Goal: Task Accomplishment & Management: Complete application form

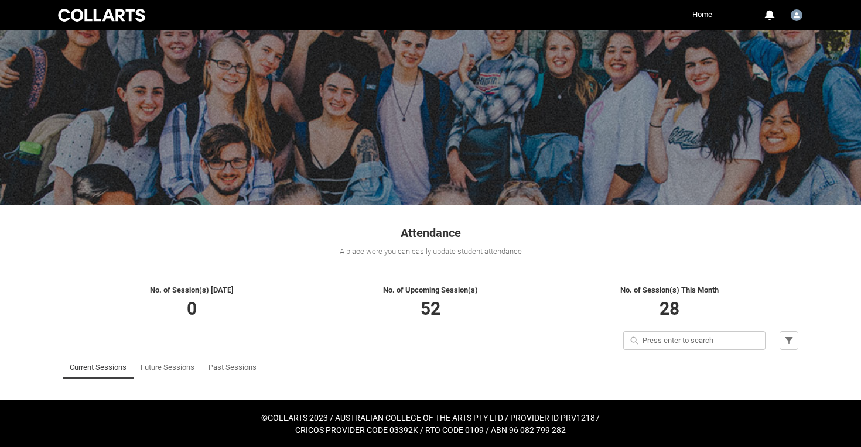
scroll to position [13, 0]
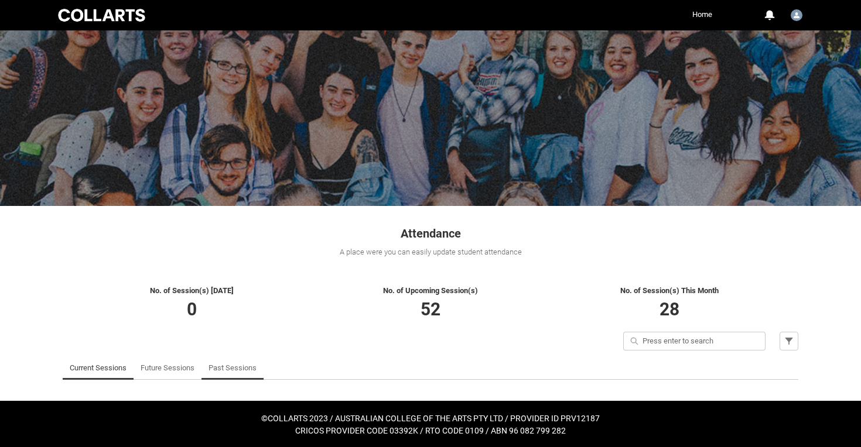
click at [235, 369] on link "Past Sessions" at bounding box center [232, 368] width 48 height 23
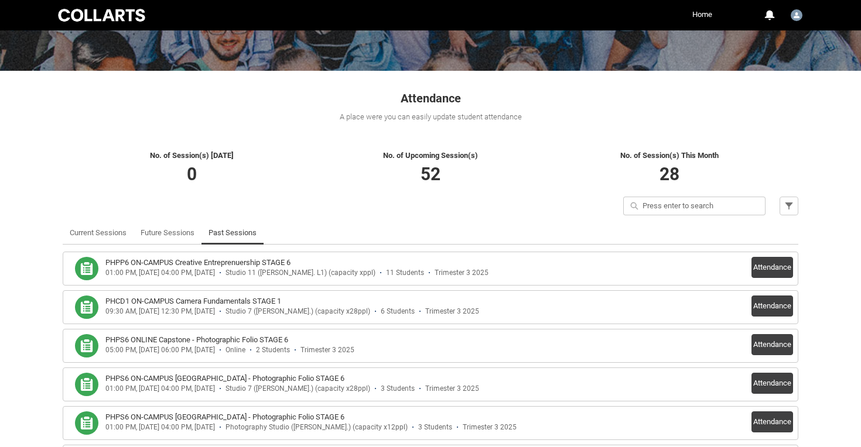
scroll to position [151, 0]
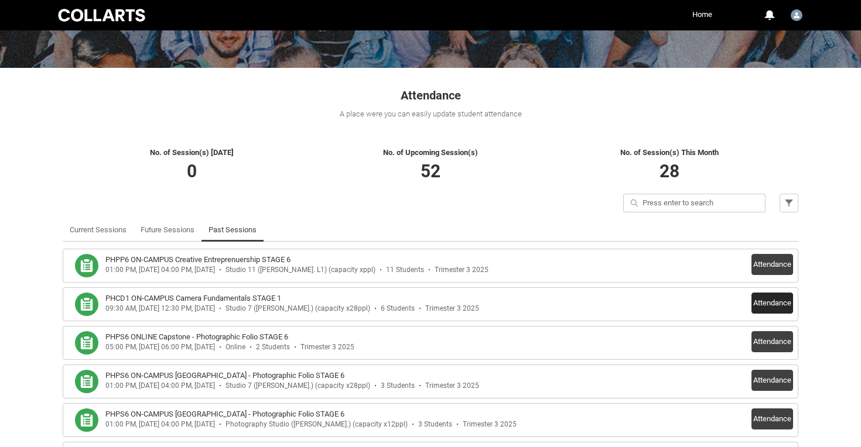
click at [779, 306] on button "Attendance" at bounding box center [772, 303] width 42 height 21
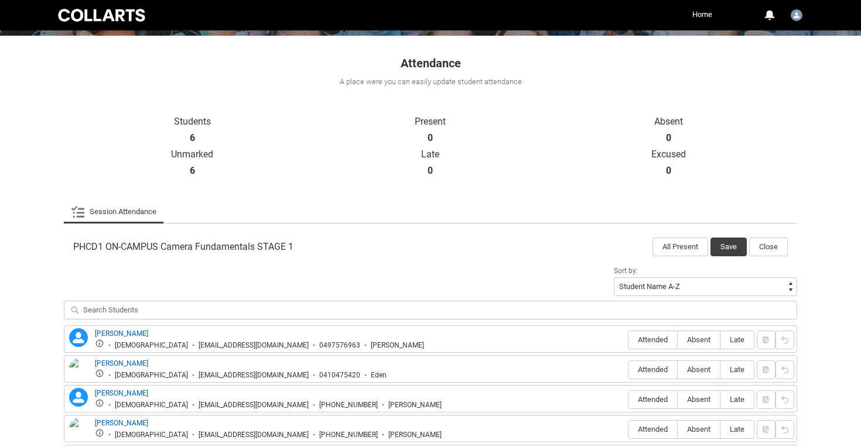
scroll to position [209, 0]
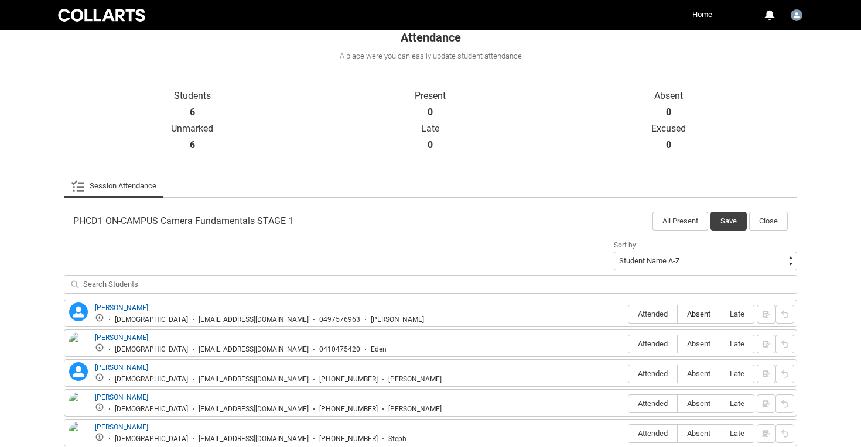
click at [695, 311] on span "Absent" at bounding box center [699, 314] width 42 height 9
click at [678, 314] on input "Absent" at bounding box center [677, 314] width 1 height 1
type lightning-radio-group "Absent"
radio input "true"
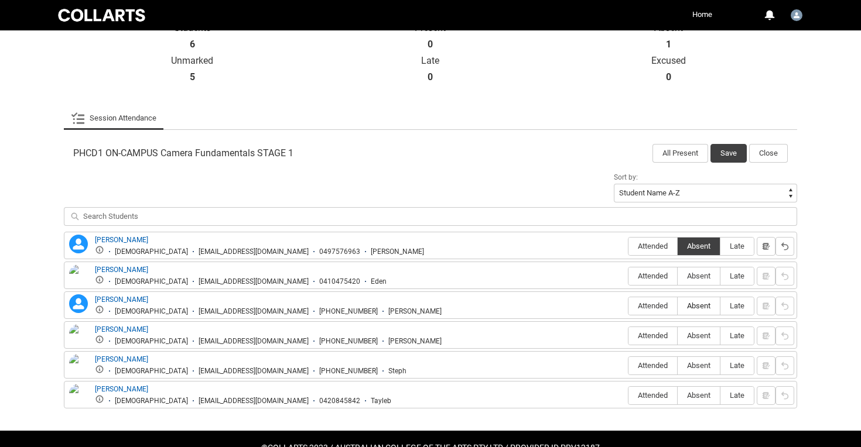
scroll to position [275, 0]
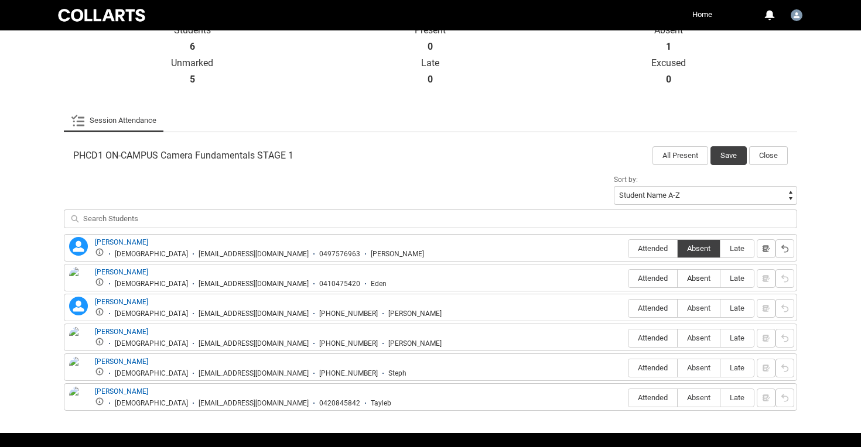
click at [701, 281] on span "Absent" at bounding box center [699, 278] width 42 height 9
click at [678, 279] on input "Absent" at bounding box center [677, 278] width 1 height 1
type lightning-radio-group "Absent"
radio input "true"
click at [666, 305] on span "Attended" at bounding box center [652, 308] width 49 height 9
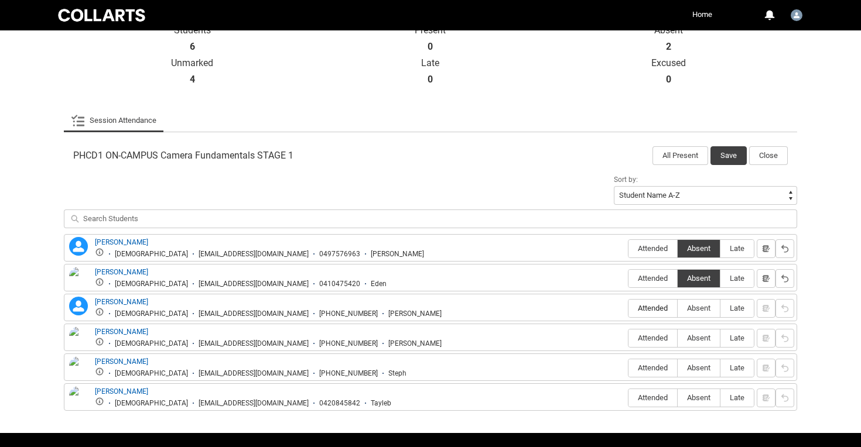
click at [628, 308] on input "Attended" at bounding box center [628, 308] width 1 height 1
type lightning-radio-group "Attended"
radio input "true"
click at [656, 342] on span "Attended" at bounding box center [652, 338] width 49 height 9
click at [628, 339] on input "Attended" at bounding box center [628, 338] width 1 height 1
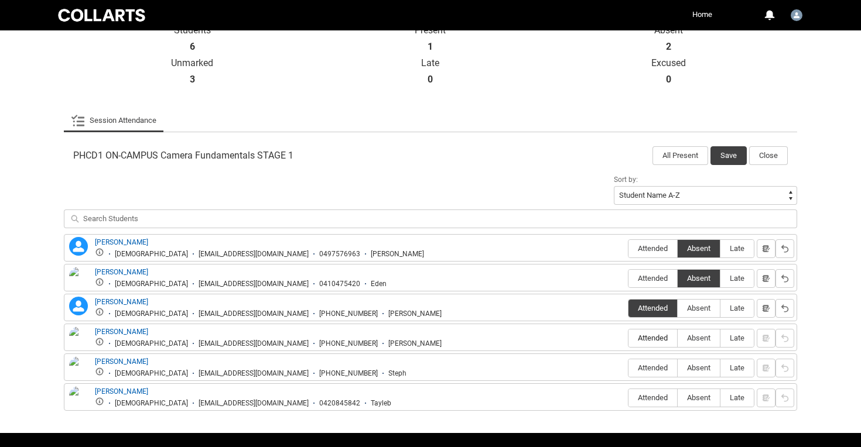
type lightning-radio-group "Attended"
radio input "true"
click at [741, 370] on span "Late" at bounding box center [736, 368] width 33 height 9
click at [720, 368] on input "Late" at bounding box center [720, 368] width 1 height 1
type lightning-radio-group "Late"
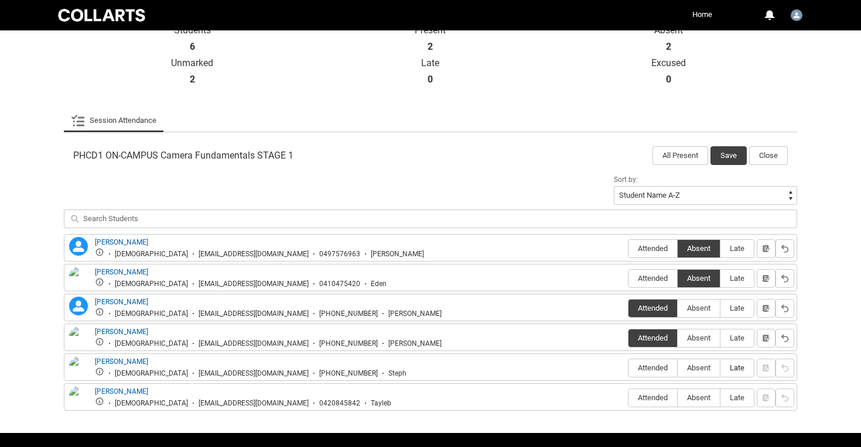
radio input "true"
click at [770, 371] on lightning-primitive-icon "button" at bounding box center [766, 368] width 8 height 9
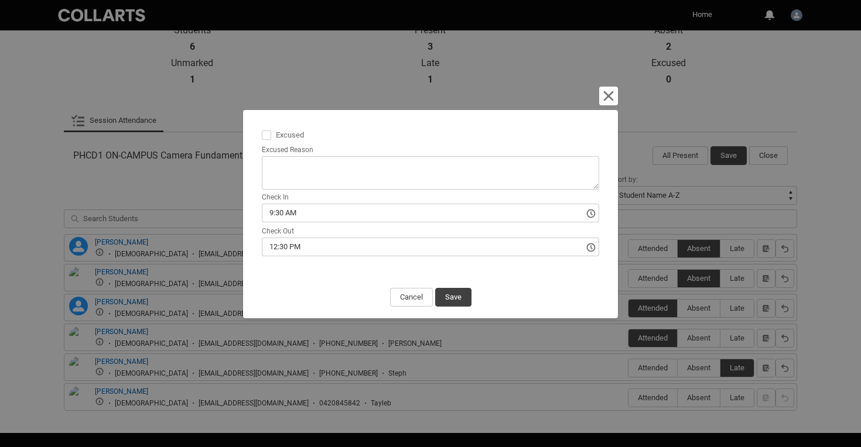
click at [522, 217] on input "9:30 AM" at bounding box center [430, 213] width 337 height 19
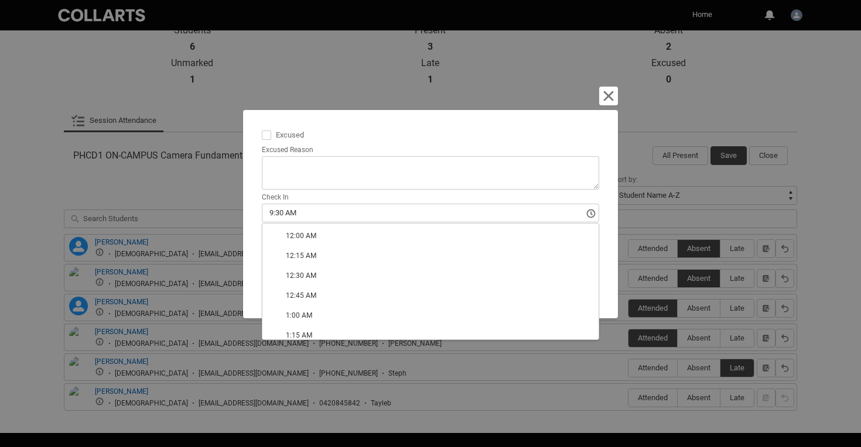
type lightning-timepicker "11:00:00.000"
type lightning-input "11:00:00.000"
type input "11:00 AM"
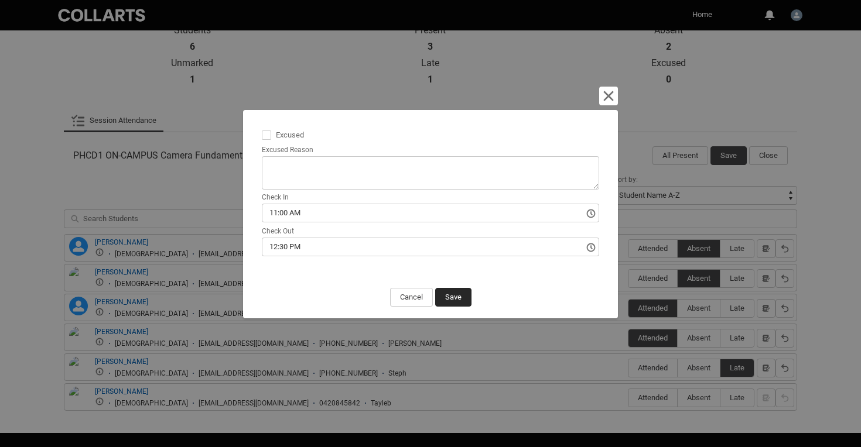
click at [460, 295] on button "Save" at bounding box center [453, 297] width 36 height 19
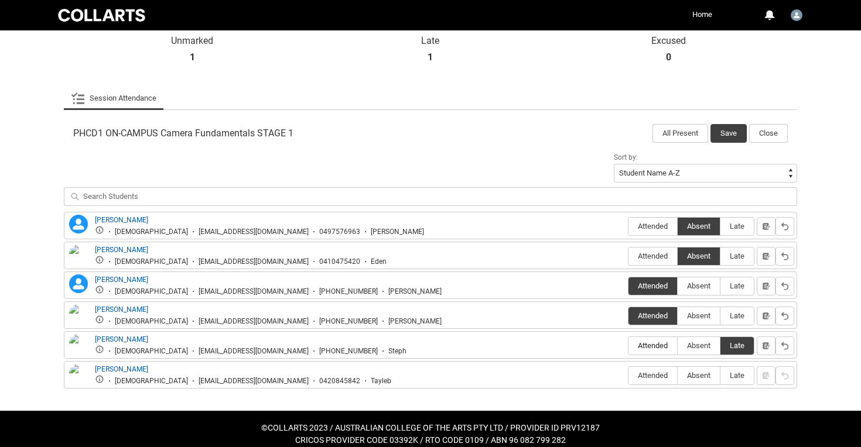
scroll to position [297, 0]
click at [649, 372] on span "Attended" at bounding box center [652, 375] width 49 height 9
click at [628, 375] on input "Attended" at bounding box center [628, 375] width 1 height 1
type lightning-radio-group "Attended"
radio input "true"
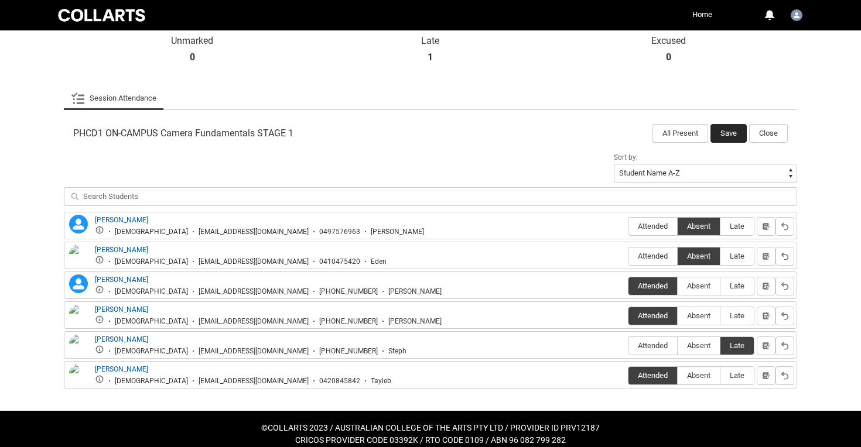
click at [731, 133] on button "Save" at bounding box center [728, 133] width 36 height 19
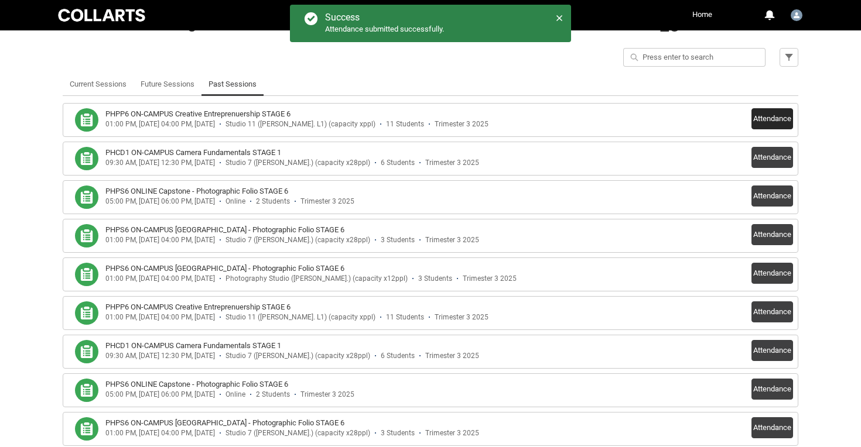
click at [773, 121] on button "Attendance" at bounding box center [772, 118] width 42 height 21
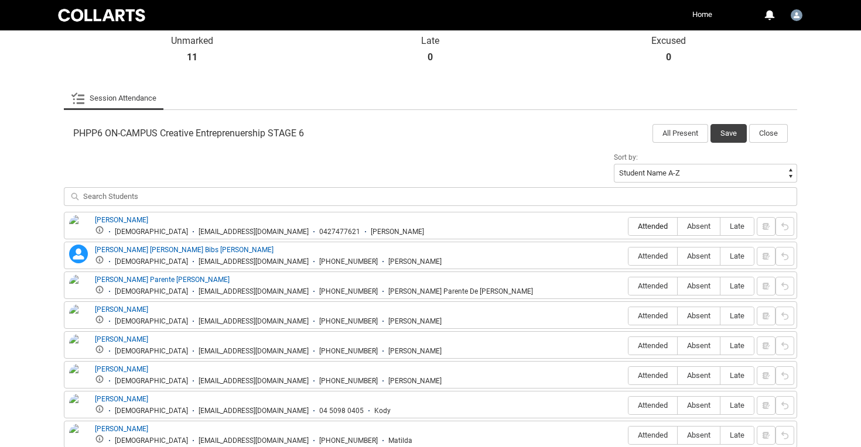
click at [659, 224] on span "Attended" at bounding box center [652, 226] width 49 height 9
click at [628, 226] on input "Attended" at bounding box center [628, 226] width 1 height 1
type lightning-radio-group "Attended"
radio input "true"
click at [654, 259] on span "Attended" at bounding box center [652, 256] width 49 height 9
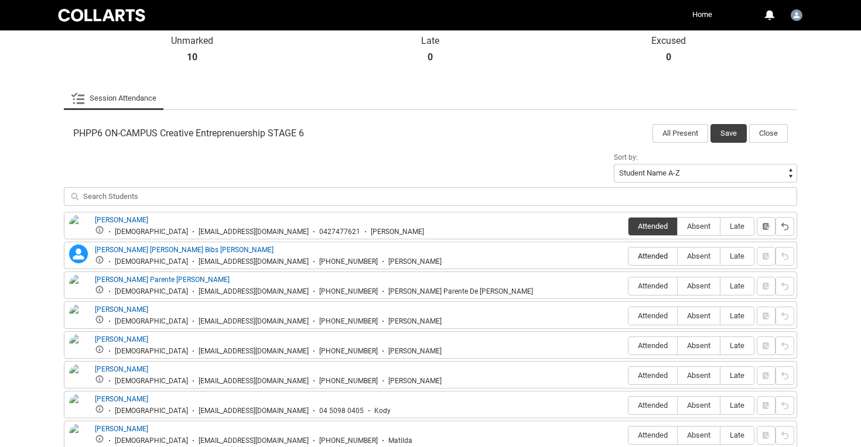
click at [628, 257] on input "Attended" at bounding box center [628, 256] width 1 height 1
type lightning-radio-group "Attended"
radio input "true"
click at [655, 285] on span "Attended" at bounding box center [652, 286] width 49 height 9
click at [628, 286] on input "Attended" at bounding box center [628, 286] width 1 height 1
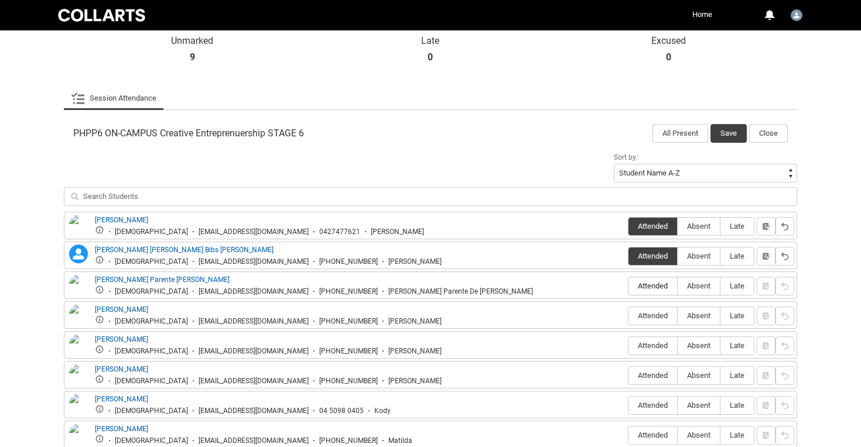
type lightning-radio-group "Attended"
radio input "true"
click at [654, 318] on span "Attended" at bounding box center [652, 316] width 49 height 9
click at [628, 316] on input "Attended" at bounding box center [628, 316] width 1 height 1
type lightning-radio-group "Attended"
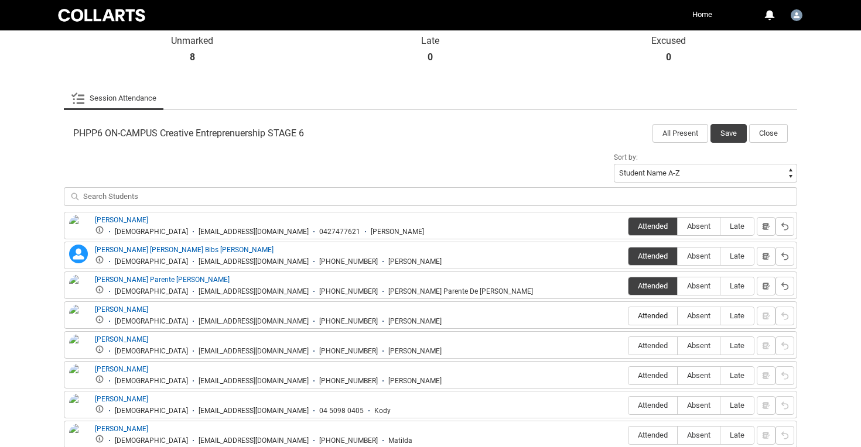
radio input "true"
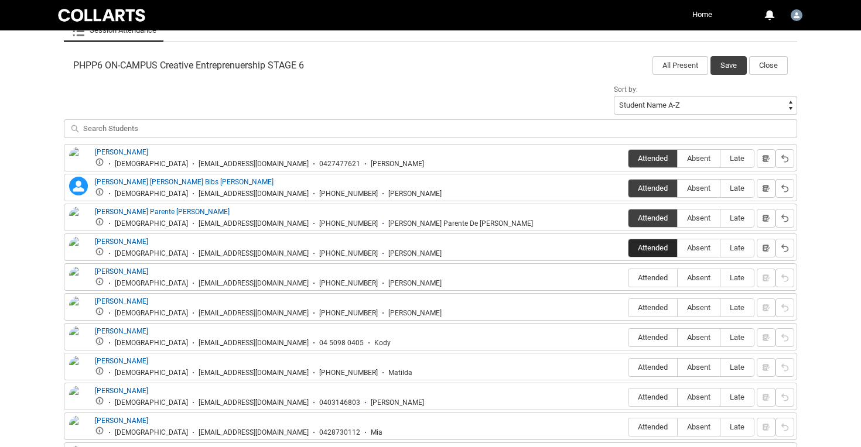
scroll to position [401, 0]
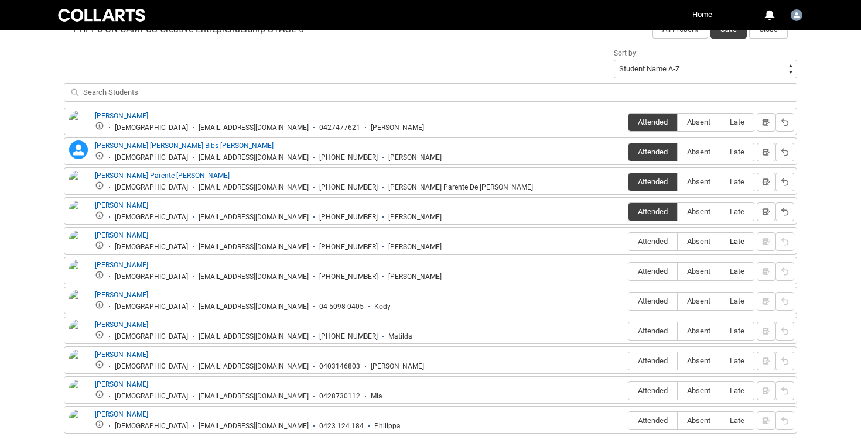
click at [734, 247] on label "Late" at bounding box center [736, 242] width 33 height 18
click at [720, 242] on input "Late" at bounding box center [720, 241] width 1 height 1
type lightning-radio-group "Late"
radio input "true"
click at [764, 243] on lightning-primitive-icon "button" at bounding box center [766, 241] width 8 height 9
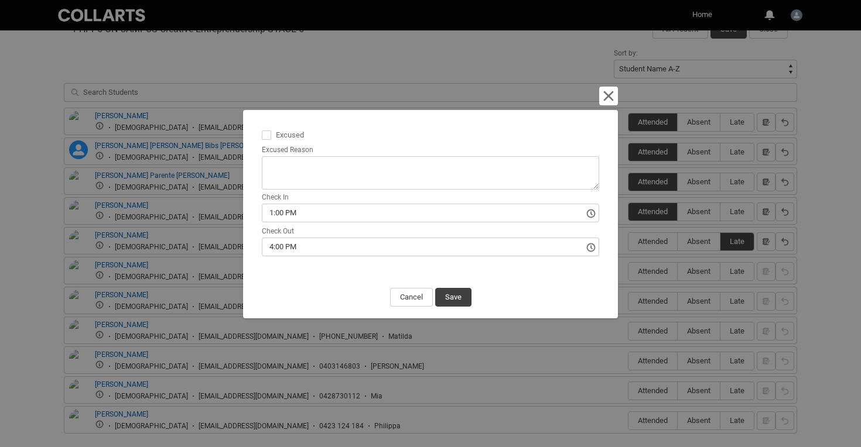
click at [265, 133] on span at bounding box center [266, 135] width 9 height 9
click at [262, 129] on input "Excused" at bounding box center [261, 128] width 1 height 1
type lightning-input "true"
checkbox input "true"
click at [285, 168] on textarea "Excused Reason" at bounding box center [430, 172] width 337 height 33
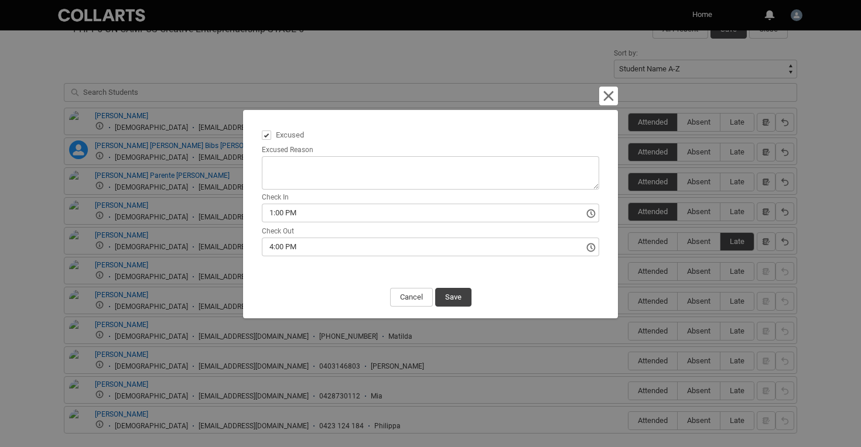
type lightning-textarea "O"
type textarea "O"
type lightning-textarea "On"
type textarea "On"
type lightning-textarea "On"
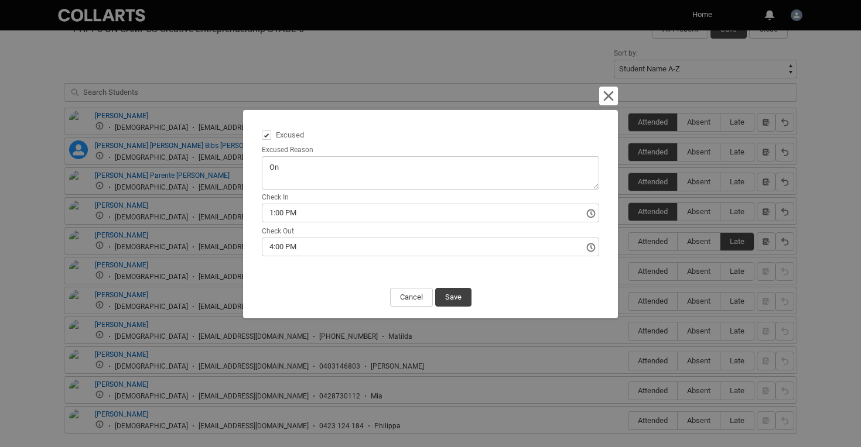
type textarea "On"
type lightning-textarea "On a"
type textarea "On a"
type lightning-textarea "On a"
type textarea "On a"
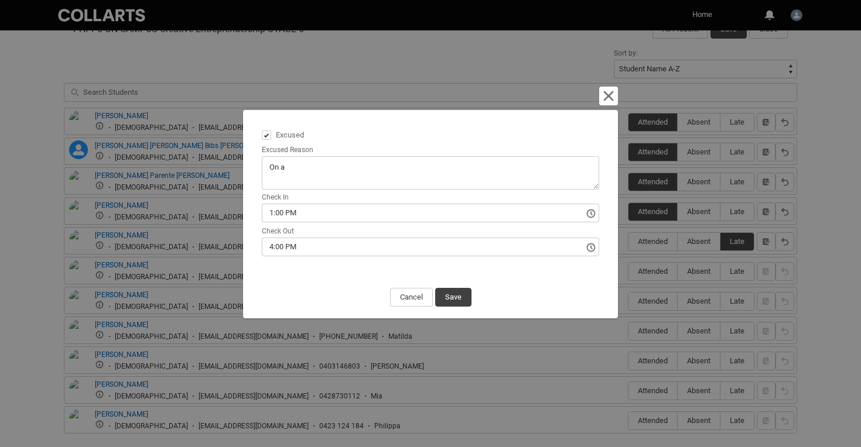
type lightning-textarea "On a p"
type textarea "On a p"
type lightning-textarea "On a ph"
type textarea "On a ph"
type lightning-textarea "On a pho"
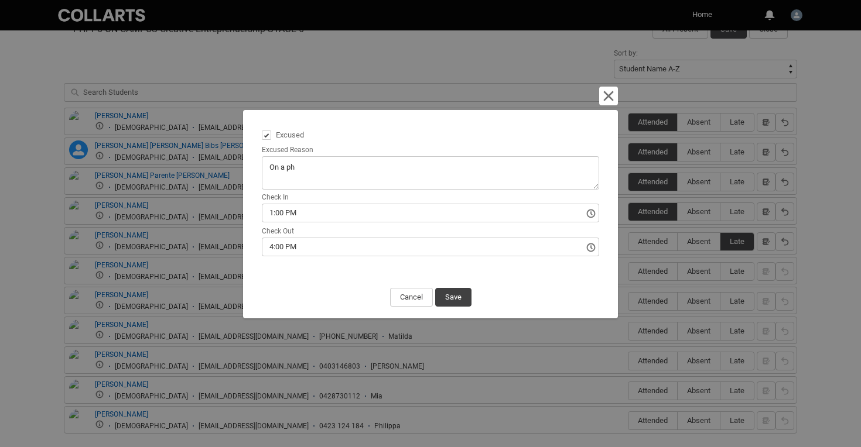
type textarea "On a pho"
type lightning-textarea "On a phot"
type textarea "On a phot"
type lightning-textarea "On a photo"
type textarea "On a photo"
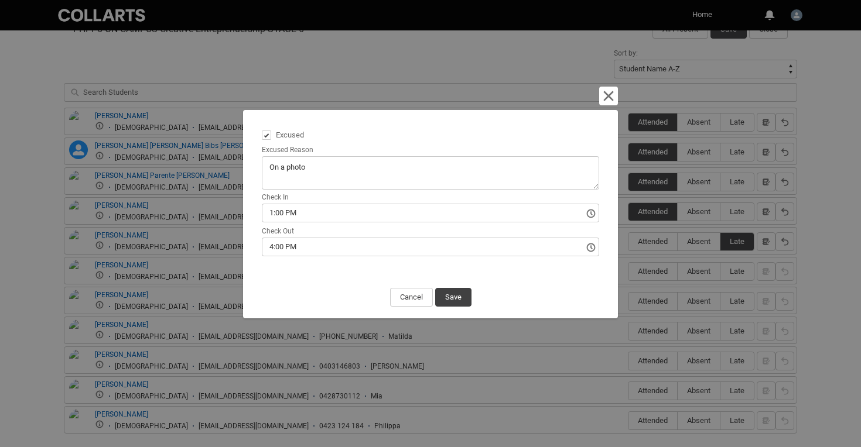
type lightning-textarea "On a photo"
type textarea "On a photo"
type lightning-textarea "On a photo S"
type textarea "On a photo S"
type lightning-textarea "On a photo Sh"
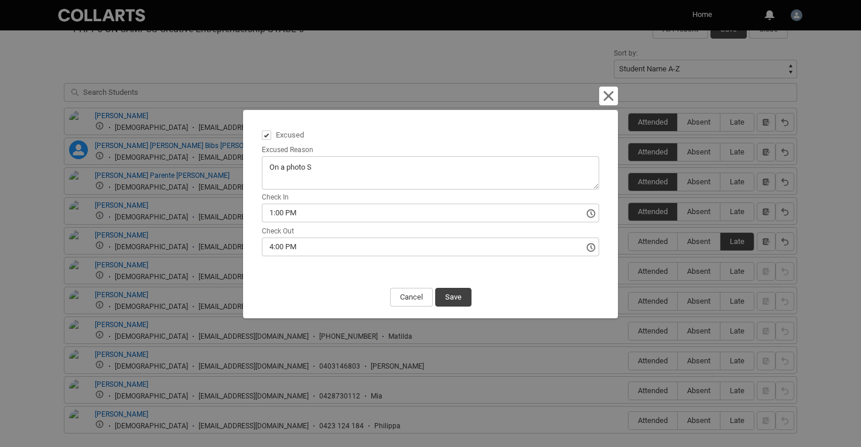
type textarea "On a photo Sh"
type lightning-textarea "On a photo Sho"
type textarea "On a photo Sho"
type lightning-textarea "On a photo Shoo"
type textarea "On a photo Shoo"
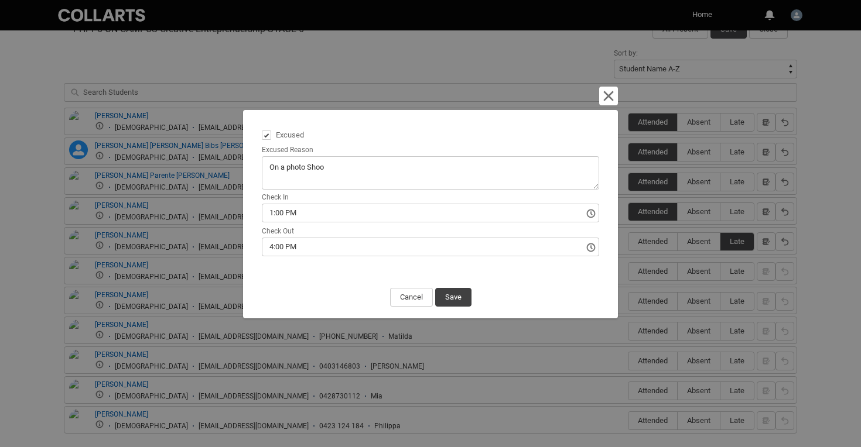
type lightning-textarea "On a photo Shoot"
type textarea "On a photo Shoot"
type lightning-textarea "On a photo Shoot"
type textarea "On a photo Shoot"
type lightning-textarea "On a photo Shoot f"
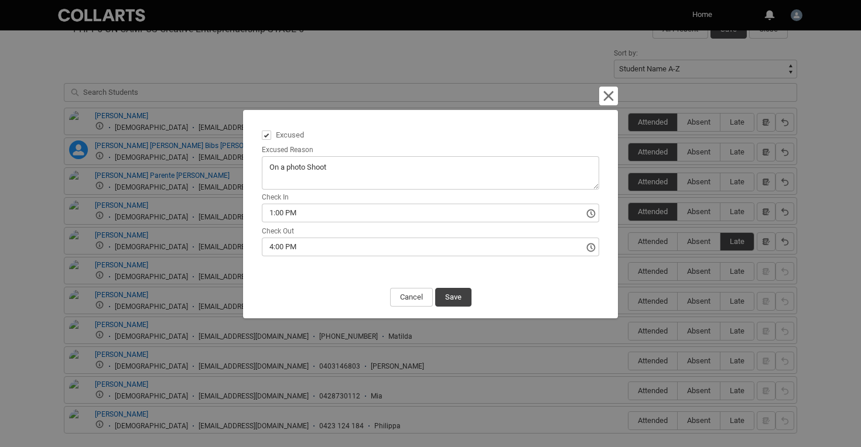
type textarea "On a photo Shoot f"
type lightning-textarea "On a photo Shoot fo"
type textarea "On a photo Shoot fo"
type lightning-textarea "On a photo Shoot for"
type textarea "On a photo Shoot for"
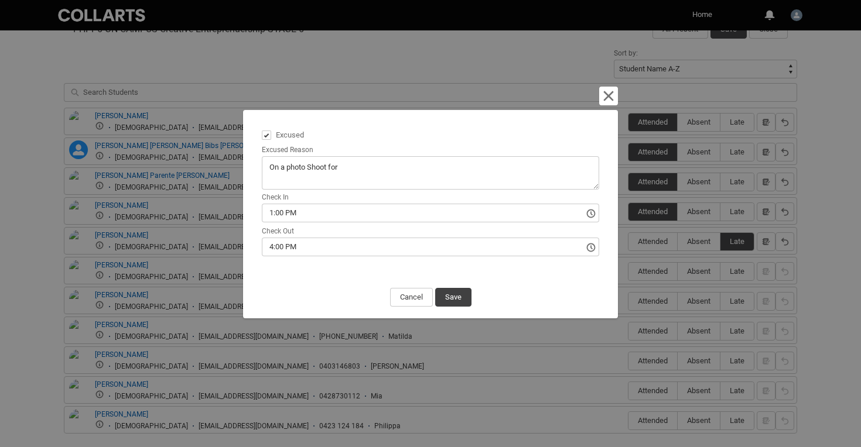
type lightning-textarea "On a photo Shoot for"
type textarea "On a photo Shoot for"
type lightning-textarea "On a photo Shoot for G"
type textarea "On a photo Shoot for G"
type lightning-textarea "On a photo Shoot for Ge"
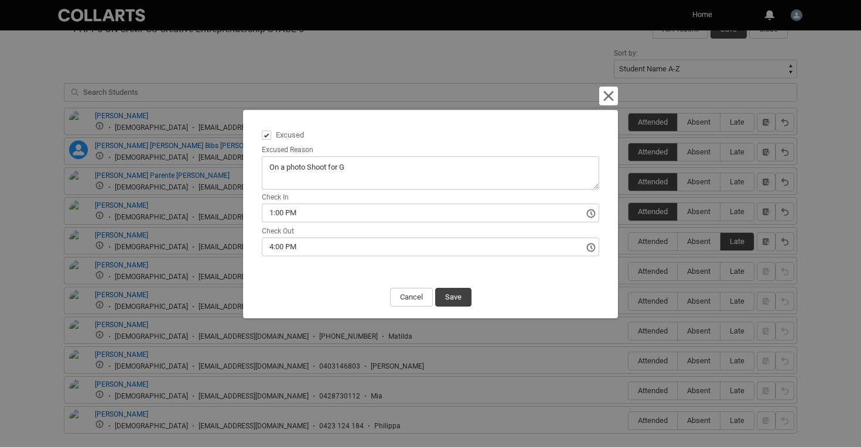
type textarea "On a photo Shoot for Ge"
type lightning-textarea "On a photo Shoot for Geo"
type textarea "On a photo Shoot for Geo"
type lightning-textarea "On a photo Shoot for Geor"
type textarea "On a photo Shoot for Geor"
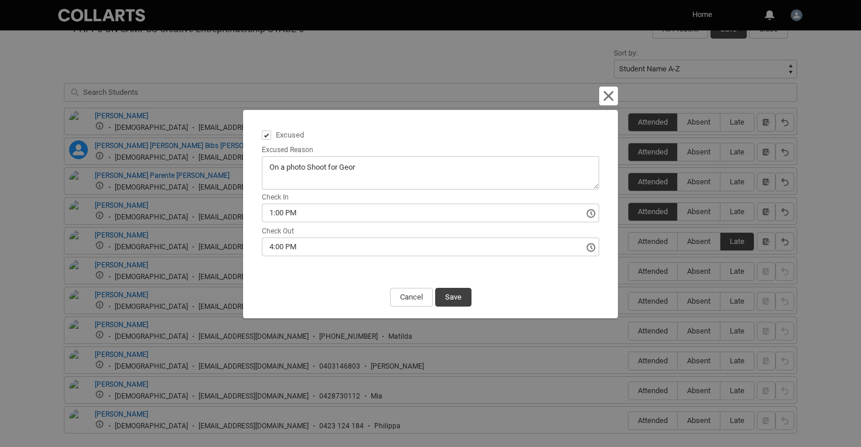
type lightning-textarea "On a photo Shoot for [PERSON_NAME]"
type textarea "On a photo Shoot for [PERSON_NAME]"
type lightning-textarea "On a photo Shoot for [PERSON_NAME]"
type textarea "On a photo Shoot for [PERSON_NAME]"
type lightning-textarea "On a photo Shoot for [PERSON_NAME]"
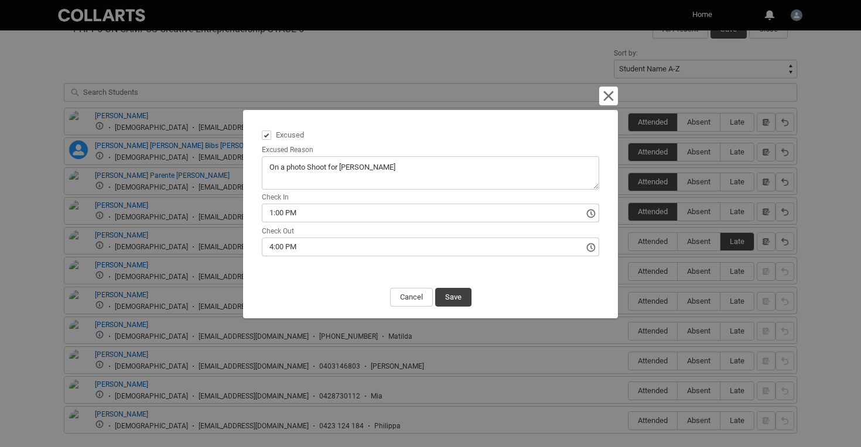
type textarea "On a photo Shoot for [PERSON_NAME]"
type lightning-textarea "On a photo Shoot for [PERSON_NAME]"
type textarea "On a photo Shoot for [PERSON_NAME]"
type lightning-textarea "On a photo Shoot for [PERSON_NAME]"
type textarea "On a photo Shoot for [PERSON_NAME]"
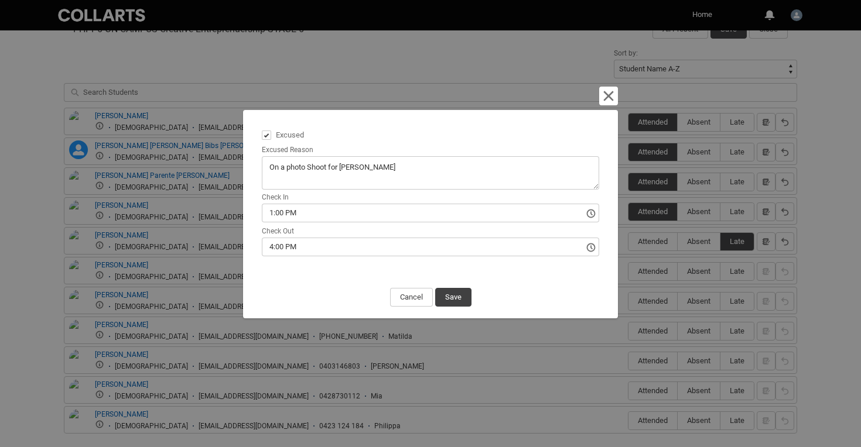
type lightning-textarea "On a photo Shoot for [PERSON_NAME]"
type textarea "On a photo Shoot for [PERSON_NAME]"
type lightning-textarea "On a photo Shoot for [PERSON_NAME]"
type textarea "On a photo Shoot for [PERSON_NAME]"
type lightning-textarea "On a photo Shoot for [PERSON_NAME]"
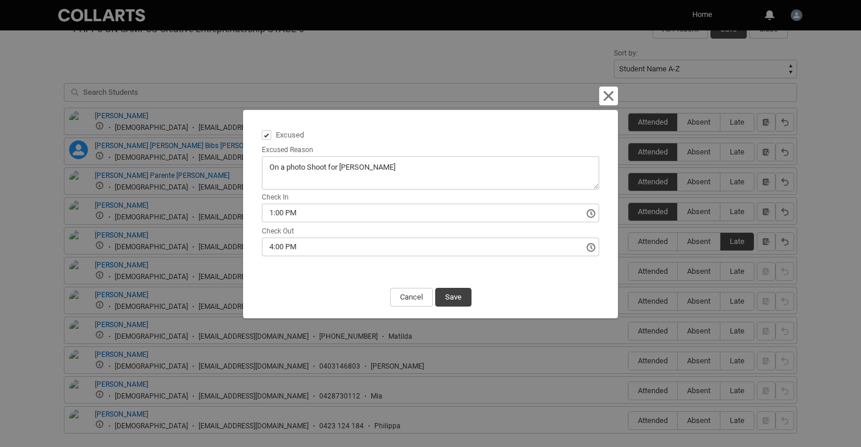
type textarea "On a photo Shoot for [PERSON_NAME]"
type lightning-textarea "On a photo Shoot for [PERSON_NAME]"
type textarea "On a photo Shoot for [PERSON_NAME]"
type lightning-textarea "On a photo Shoot for [PERSON_NAME]"
type textarea "On a photo Shoot for [PERSON_NAME]"
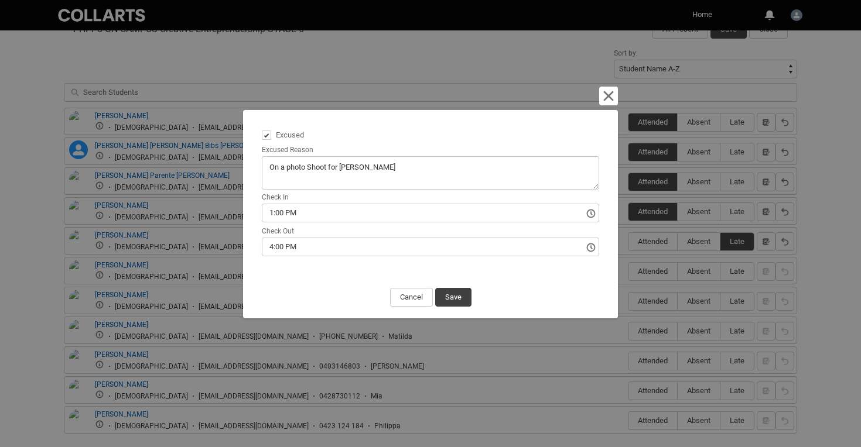
type lightning-textarea "On a photo Shoot for [PERSON_NAME] Magazine"
type textarea "On a photo Shoot for [PERSON_NAME] Magazine"
click at [273, 210] on input "1:00 PM" at bounding box center [430, 213] width 337 height 19
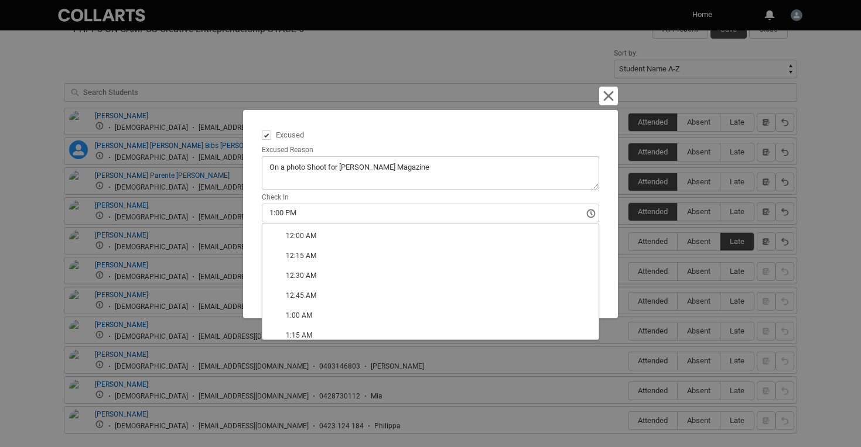
type lightning-timepicker "14:00:00.000"
type lightning-input "14:00:00.000"
type input "2:00 PM"
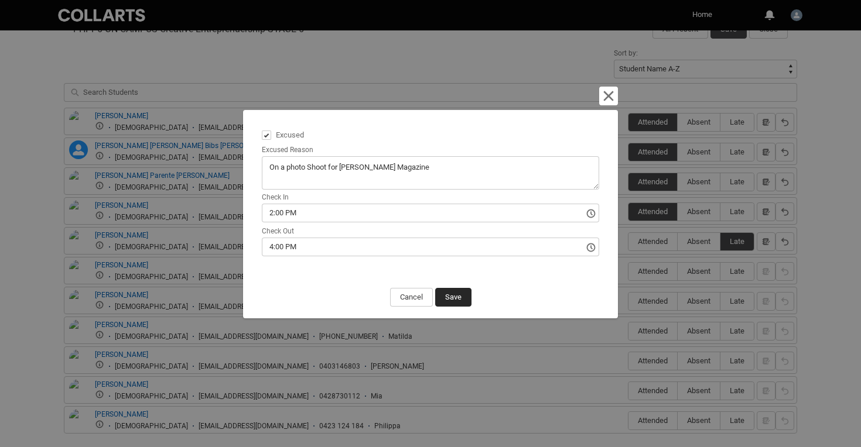
click at [453, 295] on button "Save" at bounding box center [453, 297] width 36 height 19
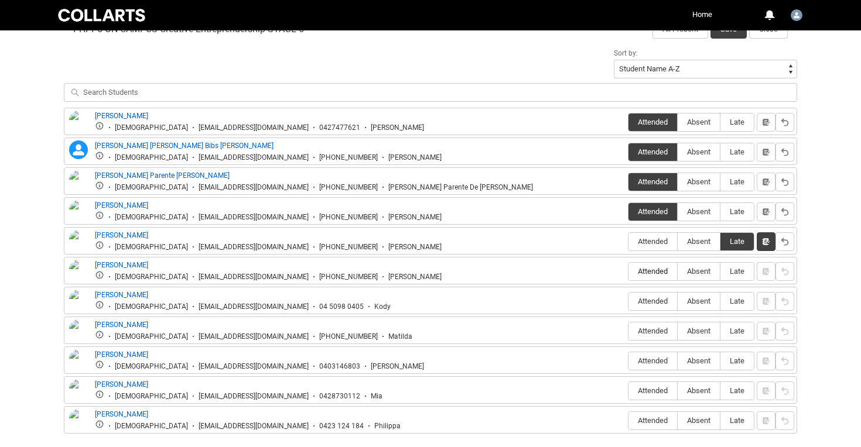
click at [649, 271] on span "Attended" at bounding box center [652, 271] width 49 height 9
click at [628, 271] on input "Attended" at bounding box center [628, 271] width 1 height 1
type lightning-radio-group "Attended"
radio input "true"
click at [642, 303] on span "Attended" at bounding box center [652, 301] width 49 height 9
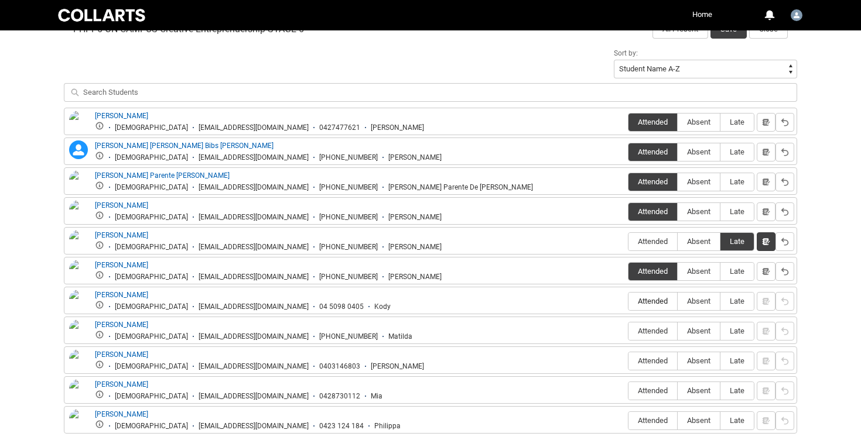
click at [628, 302] on input "Attended" at bounding box center [628, 301] width 1 height 1
type lightning-radio-group "Attended"
radio input "true"
click at [642, 334] on span "Attended" at bounding box center [652, 331] width 49 height 9
click at [628, 331] on input "Attended" at bounding box center [628, 331] width 1 height 1
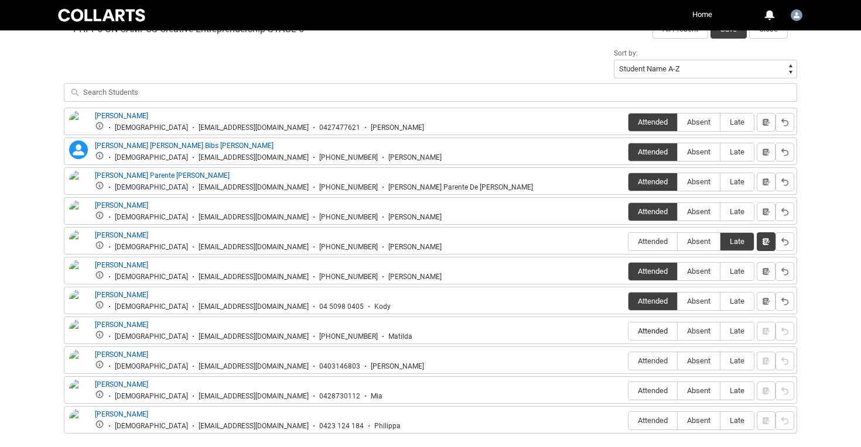
type lightning-radio-group "Attended"
radio input "true"
click at [646, 361] on span "Attended" at bounding box center [652, 361] width 49 height 9
click at [628, 361] on input "Attended" at bounding box center [628, 361] width 1 height 1
type lightning-radio-group "Attended"
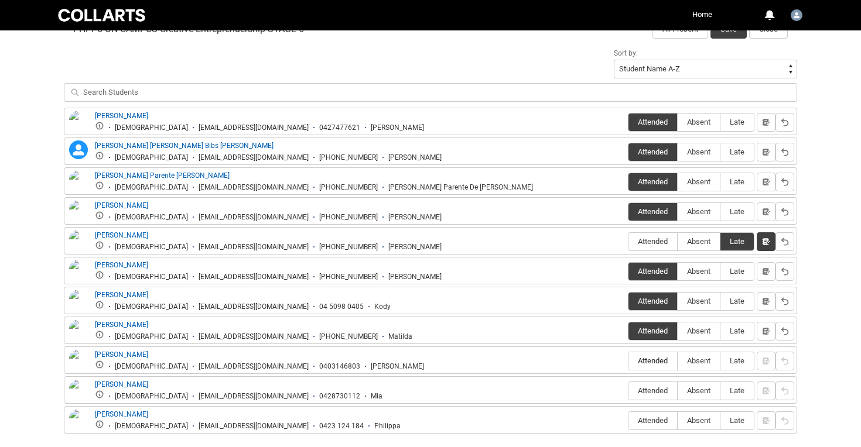
radio input "true"
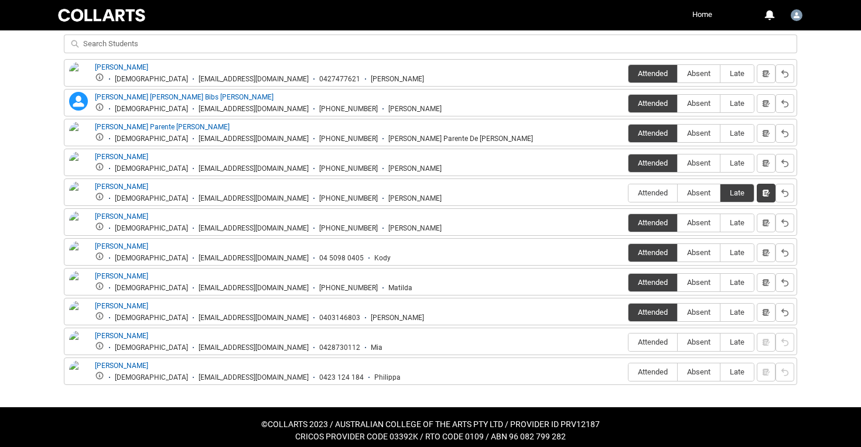
scroll to position [449, 0]
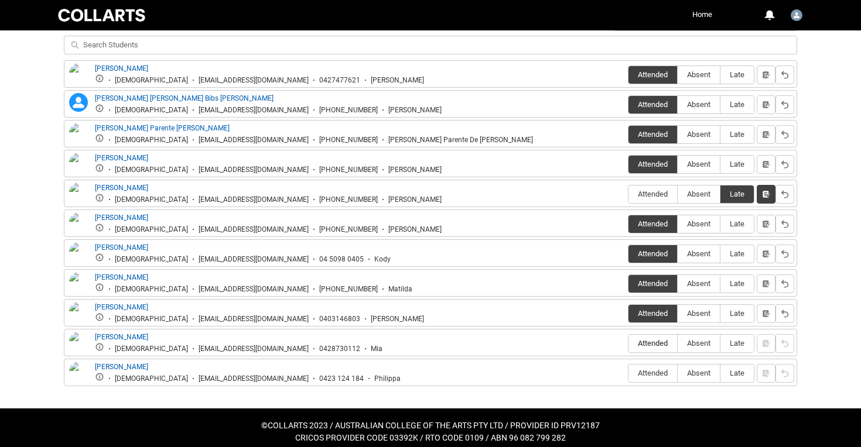
click at [655, 343] on span "Attended" at bounding box center [652, 343] width 49 height 9
click at [628, 343] on input "Attended" at bounding box center [628, 343] width 1 height 1
type lightning-radio-group "Attended"
radio input "true"
click at [654, 377] on span "Attended" at bounding box center [652, 373] width 49 height 9
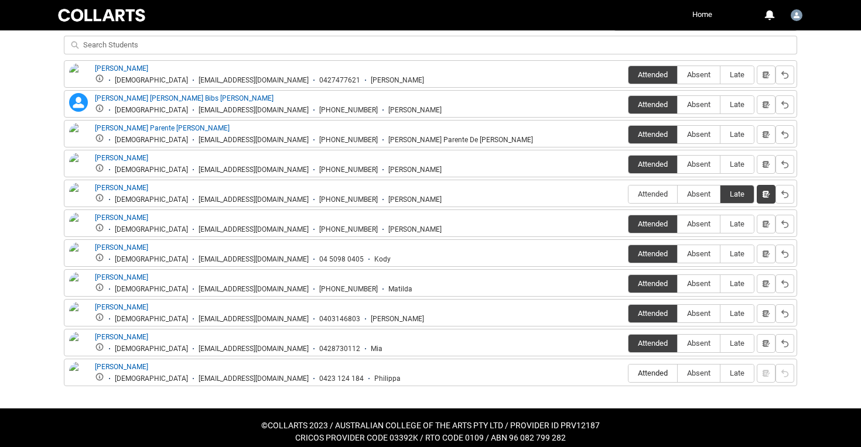
click at [628, 374] on input "Attended" at bounding box center [628, 373] width 1 height 1
type lightning-radio-group "Attended"
radio input "true"
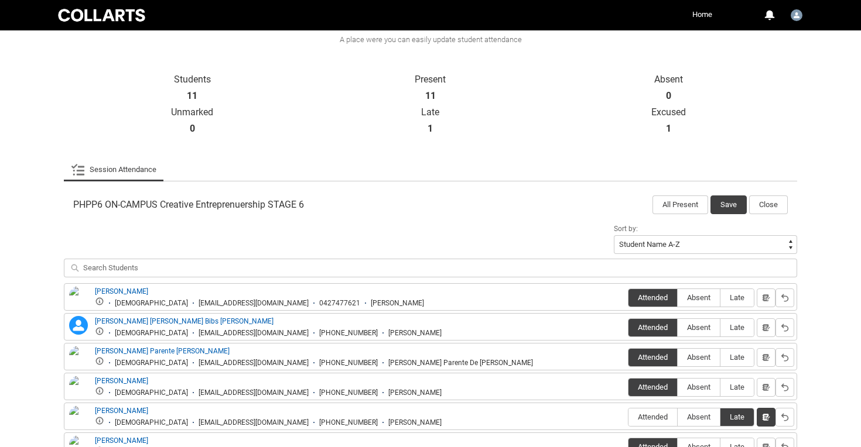
scroll to position [117, 0]
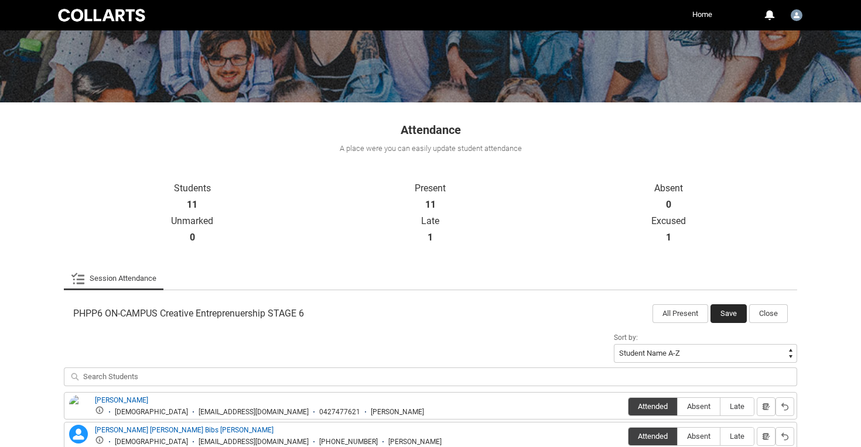
click at [728, 308] on button "Save" at bounding box center [728, 314] width 36 height 19
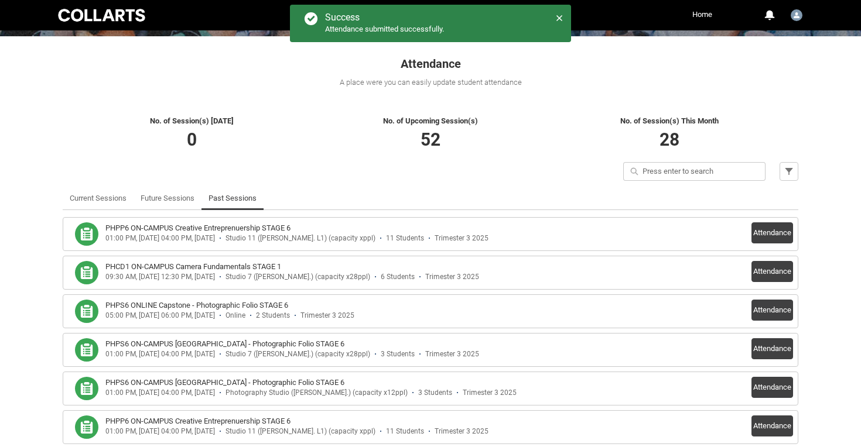
scroll to position [196, 0]
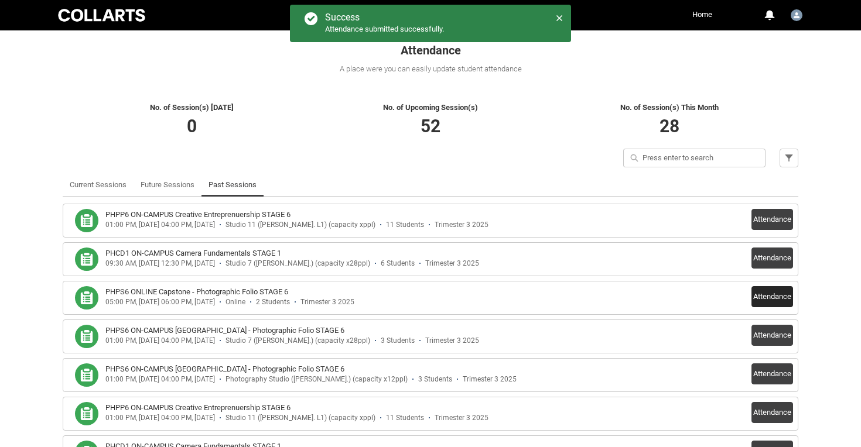
click at [761, 299] on button "Attendance" at bounding box center [772, 296] width 42 height 21
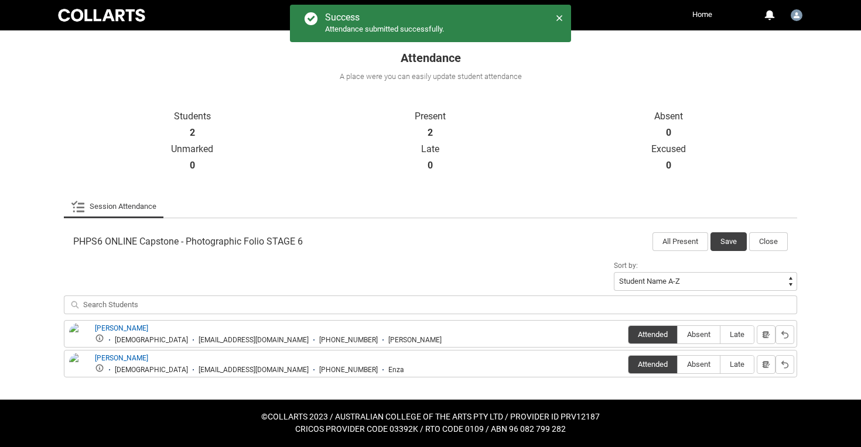
scroll to position [187, 0]
